Goal: Find specific page/section: Find specific page/section

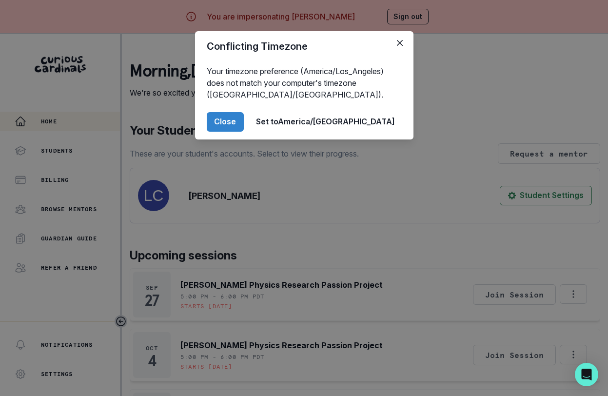
click at [273, 110] on footer "Close Set to [GEOGRAPHIC_DATA]/[GEOGRAPHIC_DATA]" at bounding box center [304, 121] width 218 height 35
click at [244, 114] on button "Close" at bounding box center [225, 121] width 37 height 19
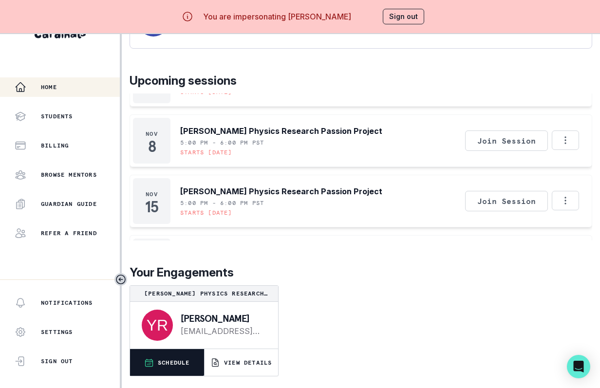
scroll to position [41, 0]
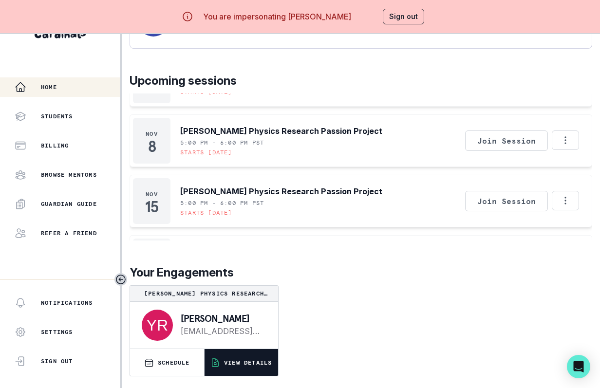
click at [233, 372] on button "VIEW DETAILS" at bounding box center [242, 362] width 74 height 27
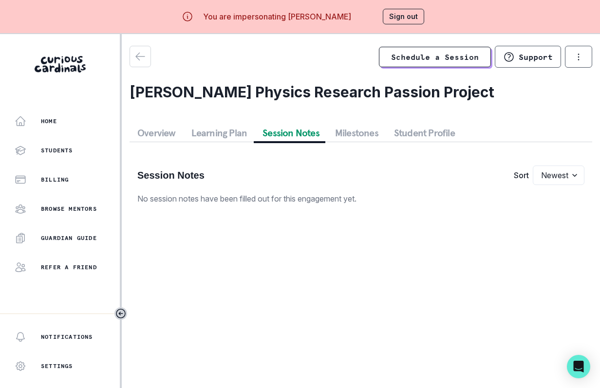
click at [312, 135] on button "Session Notes" at bounding box center [291, 133] width 73 height 18
click at [150, 134] on button "Overview" at bounding box center [157, 133] width 54 height 18
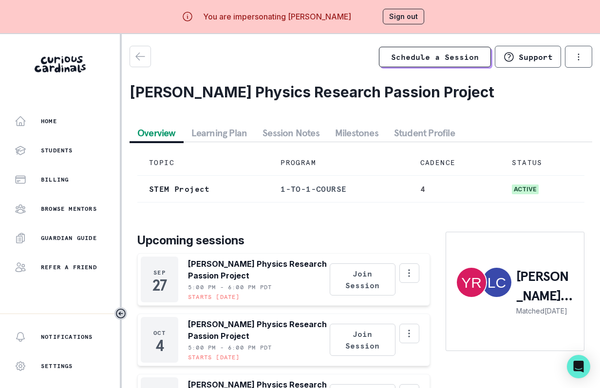
click at [415, 19] on button "Sign out" at bounding box center [403, 17] width 41 height 16
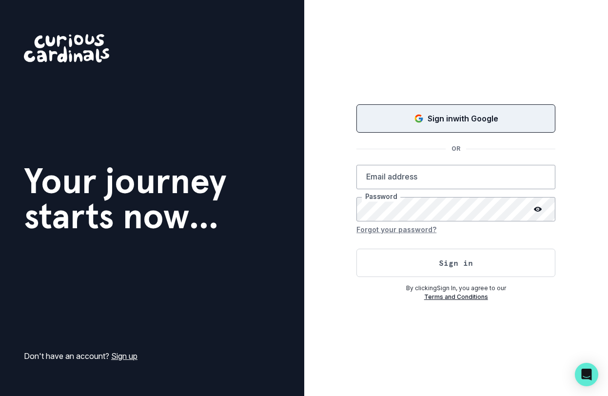
click at [447, 110] on button "Sign in with Google" at bounding box center [455, 118] width 199 height 28
